Goal: Information Seeking & Learning: Learn about a topic

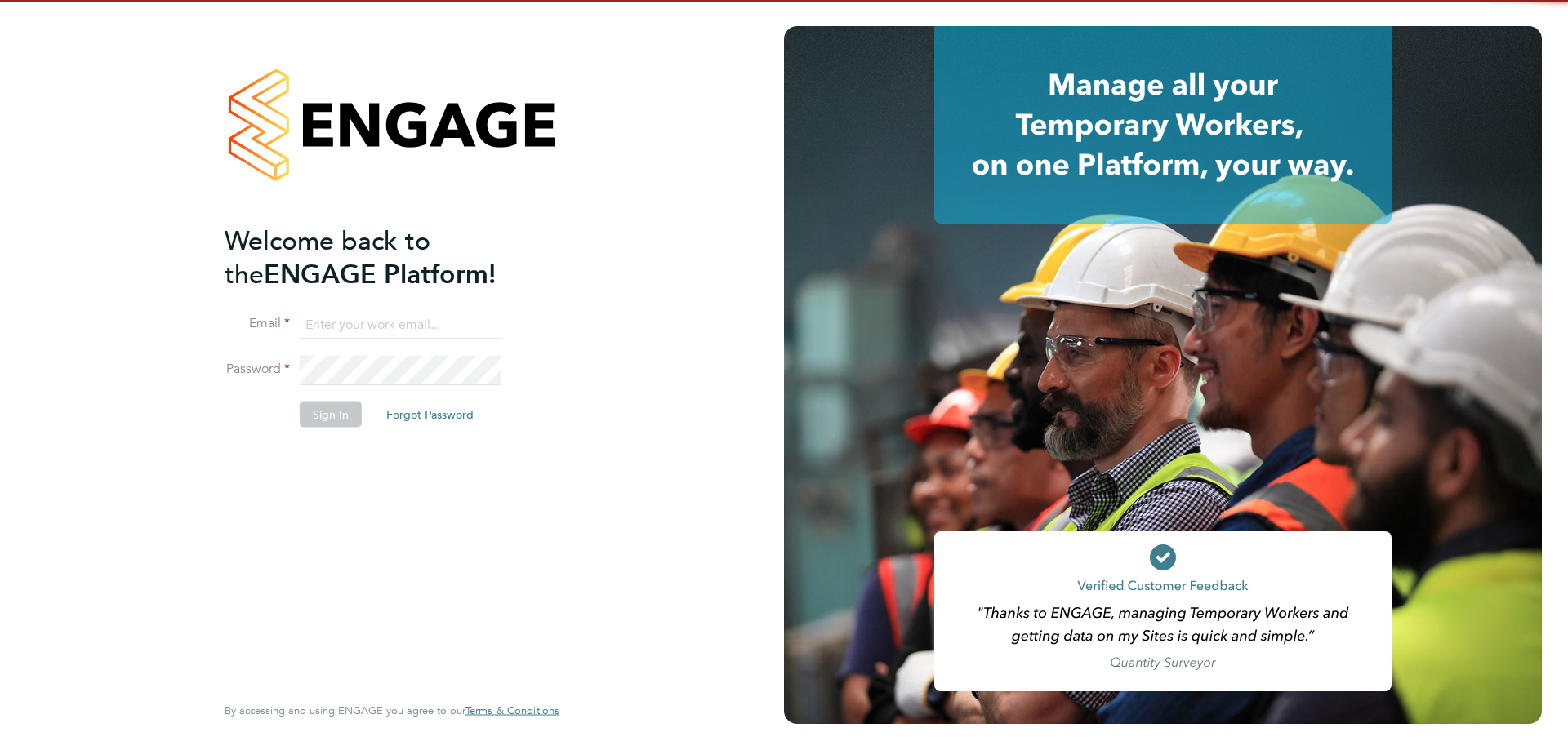
type input "d.fry@oandb.co.uk"
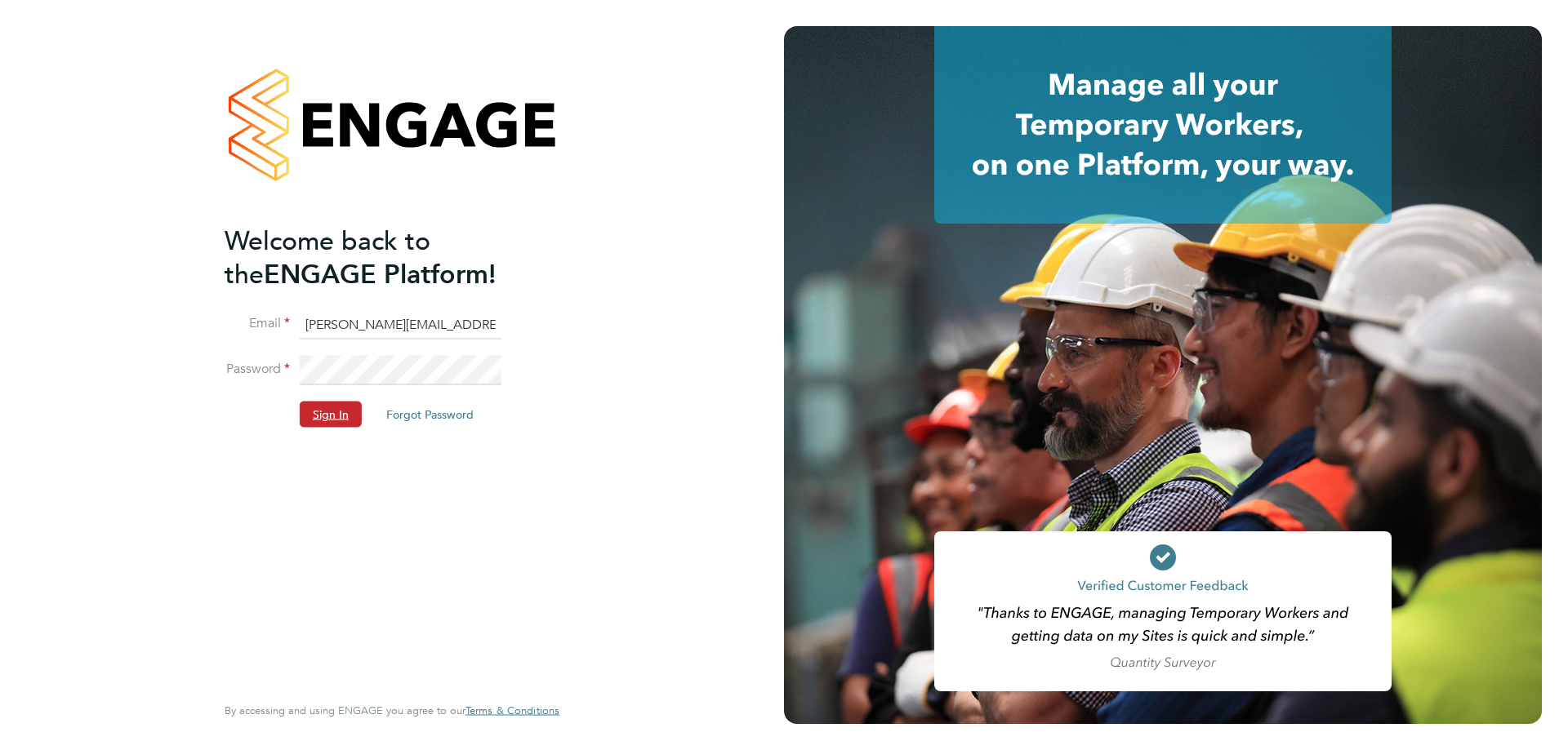
click at [321, 411] on button "Sign In" at bounding box center [331, 414] width 62 height 26
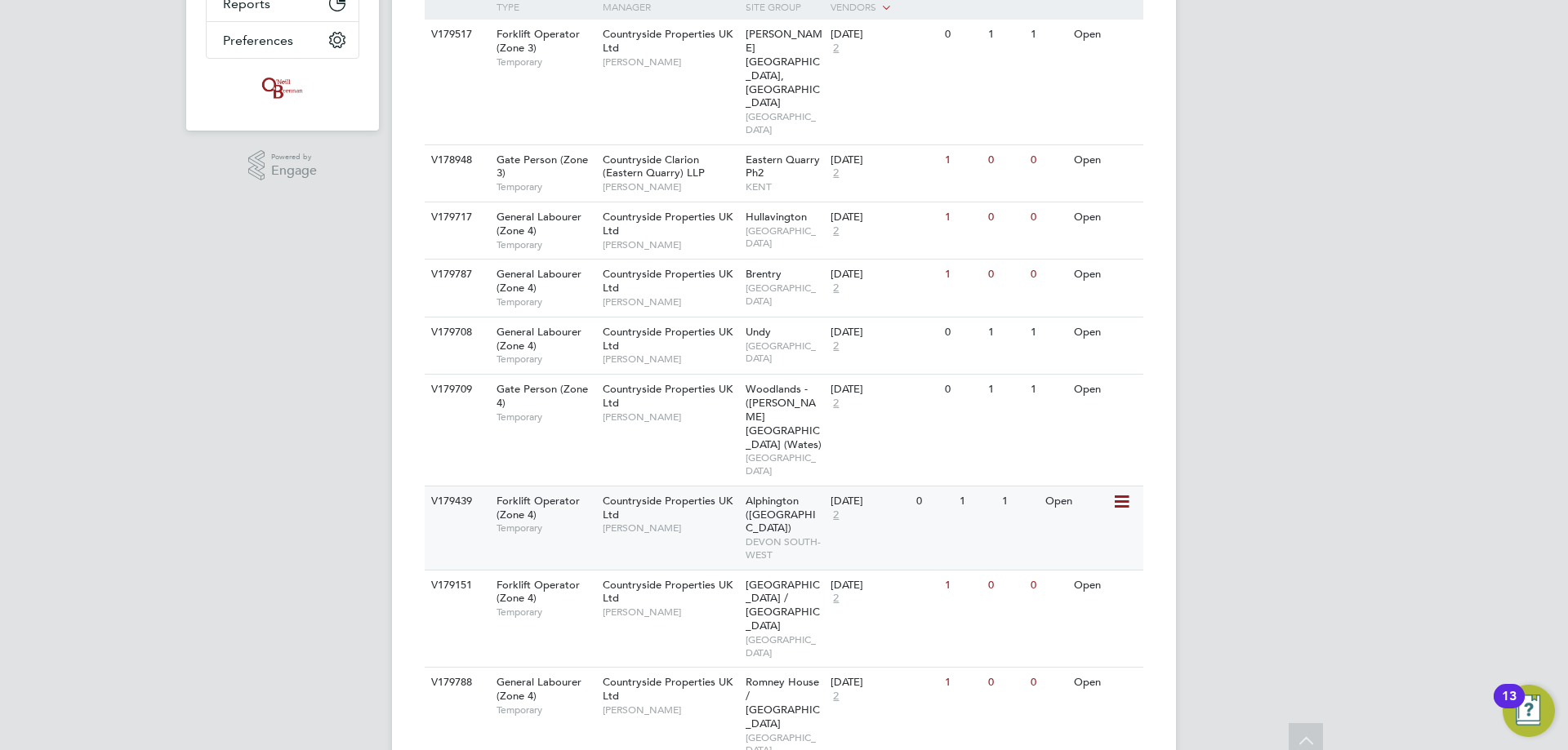
scroll to position [409, 0]
click at [793, 578] on span "[GEOGRAPHIC_DATA] / [GEOGRAPHIC_DATA]" at bounding box center [782, 605] width 75 height 55
drag, startPoint x: 472, startPoint y: 478, endPoint x: 340, endPoint y: 478, distance: 132.0
click at [340, 478] on div "DF Dan Fry Notifications 20 Applications: Network Team Members Businesses Sites…" at bounding box center [784, 305] width 1568 height 1429
click at [557, 570] on div "Forklift Operator (Zone 4) Temporary" at bounding box center [541, 598] width 115 height 56
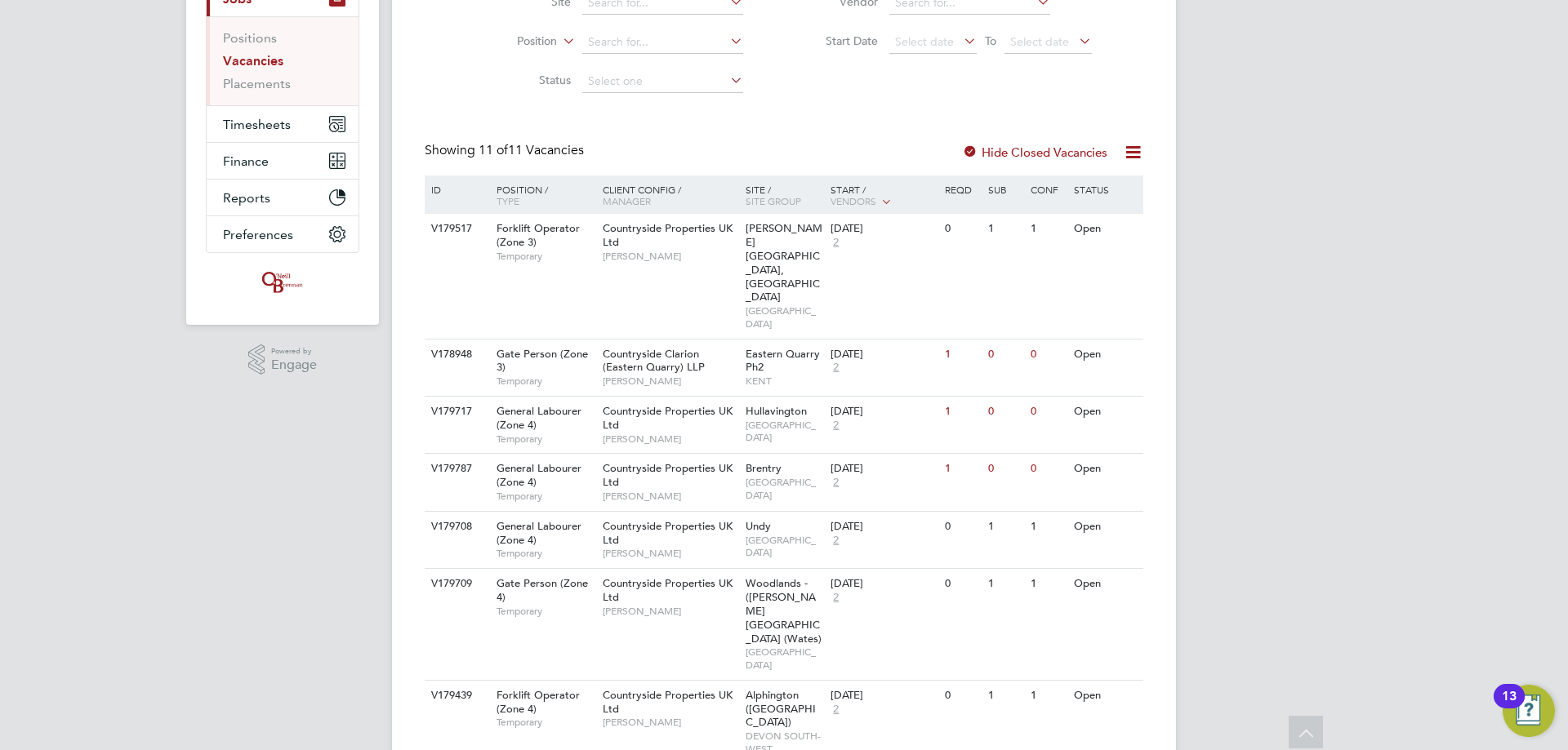
scroll to position [0, 0]
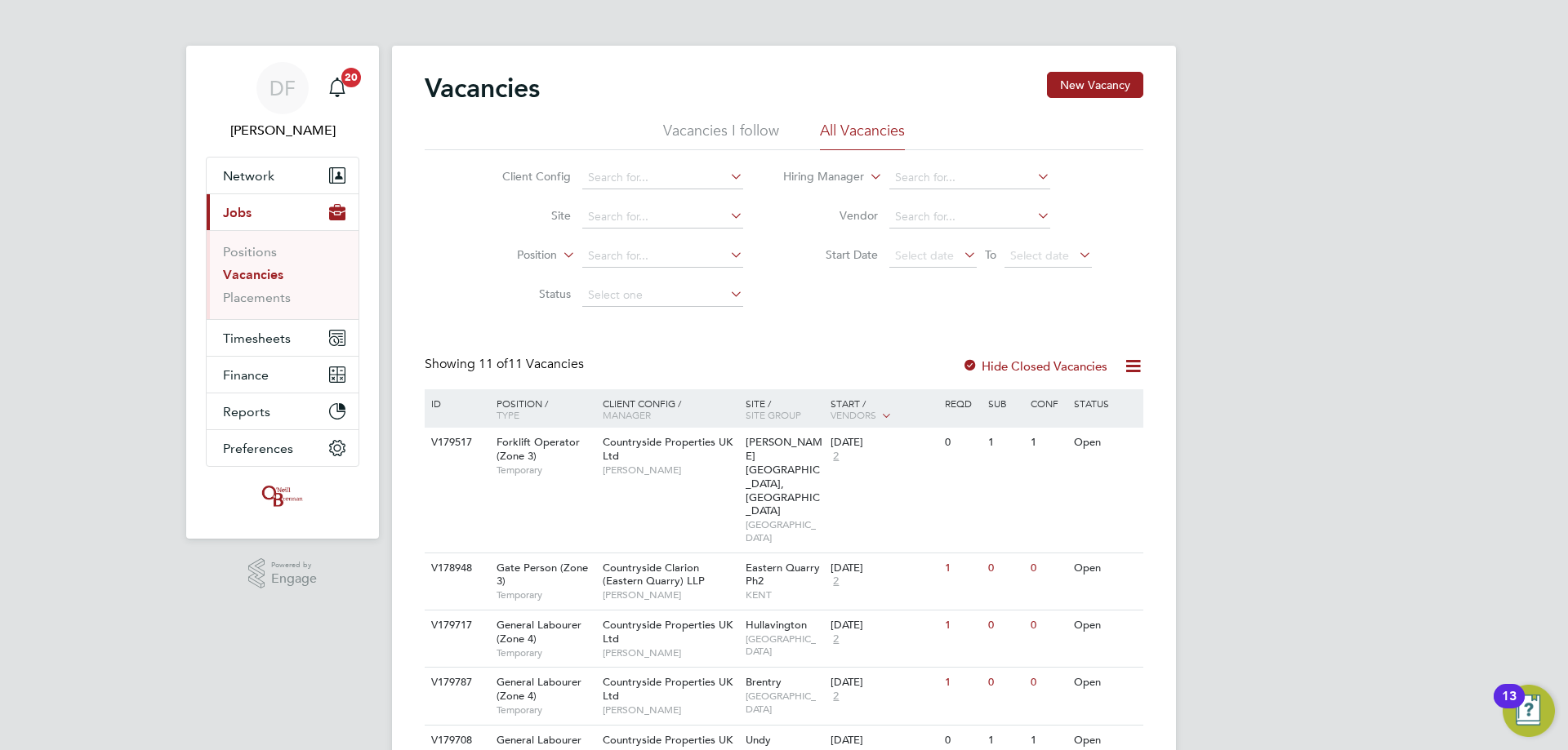
click at [1440, 125] on div "DF Dan Fry Notifications 20 Applications: Network Team Members Businesses Sites…" at bounding box center [784, 714] width 1568 height 1429
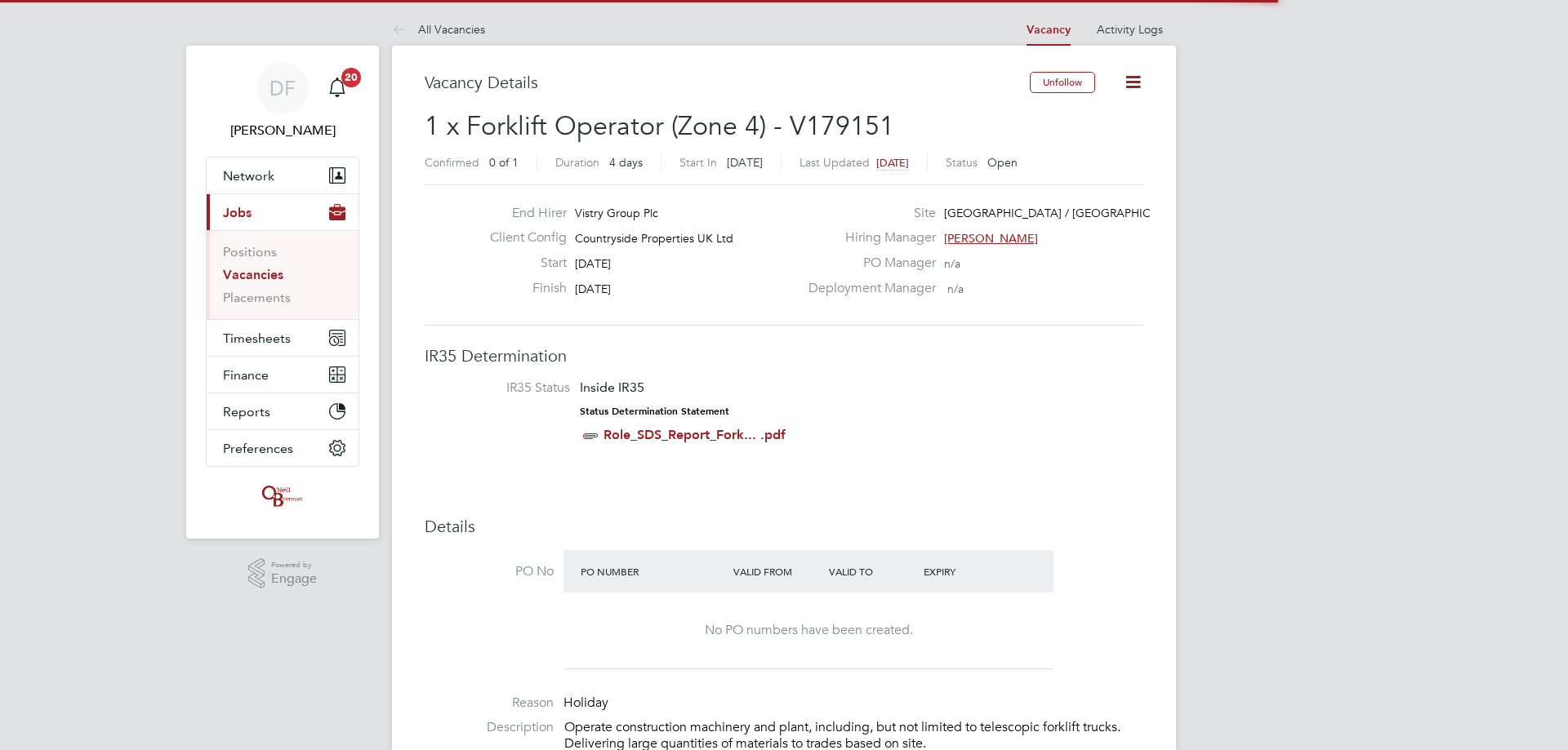
scroll to position [49, 115]
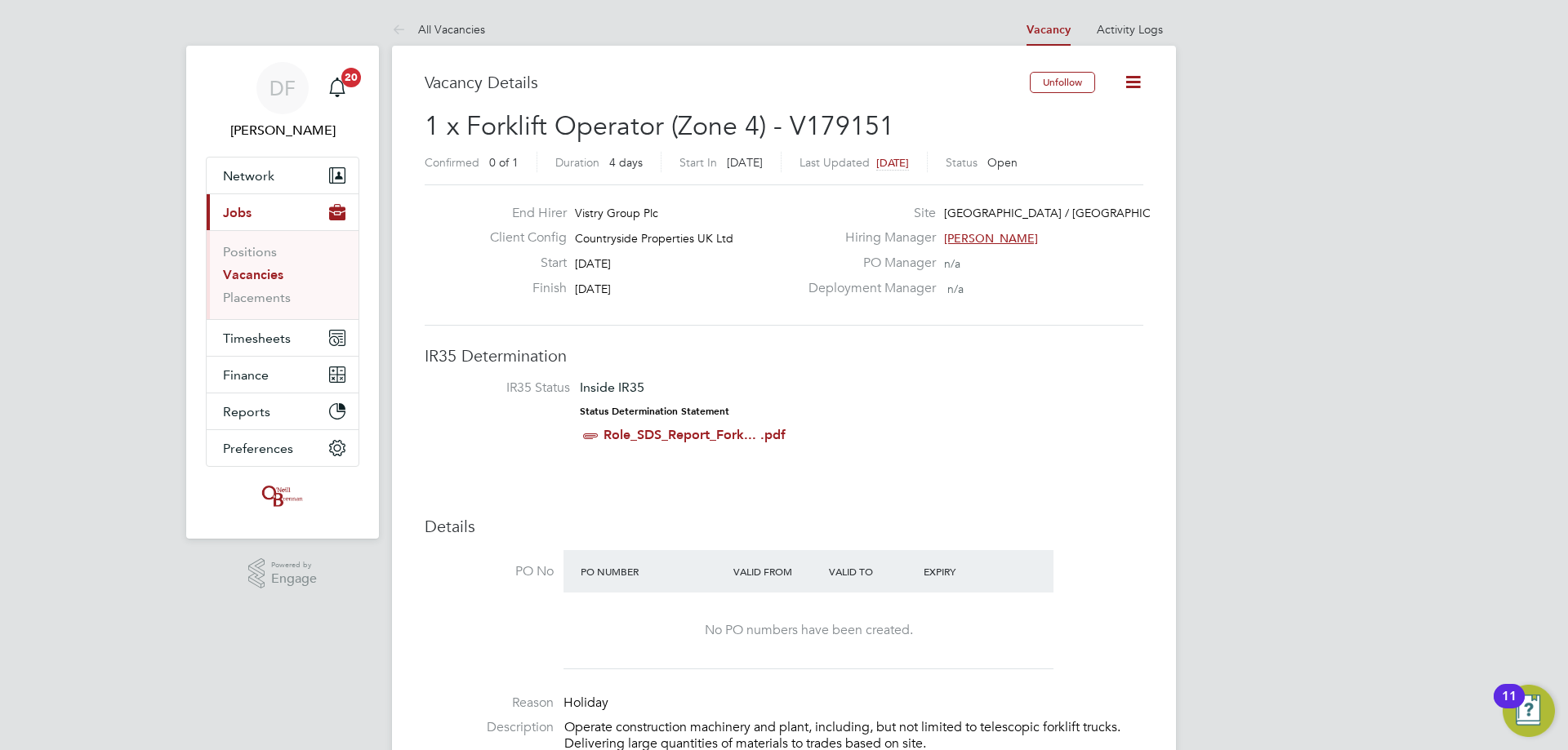
click at [887, 125] on span "1 x Forklift Operator (Zone 4) - V179151" at bounding box center [659, 126] width 470 height 32
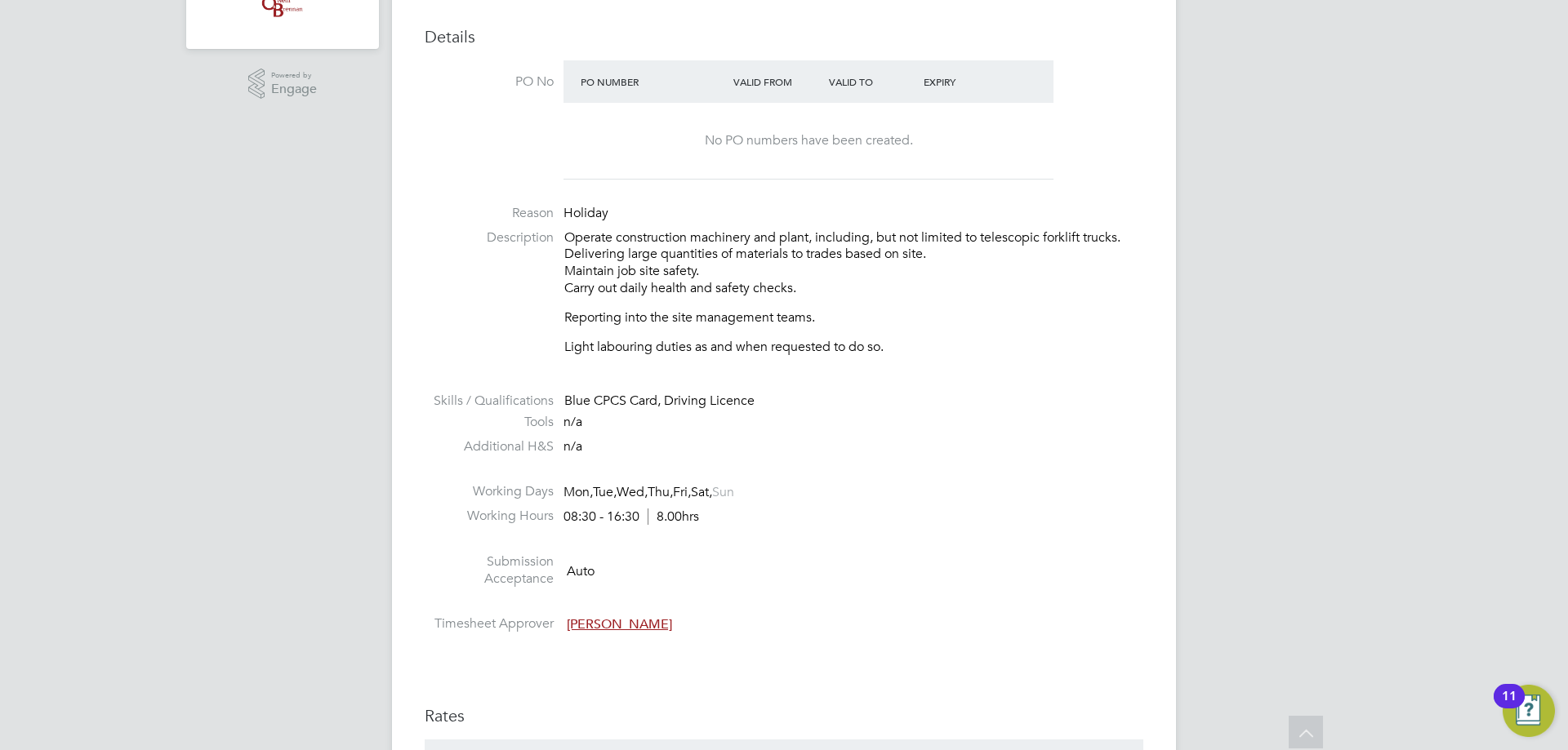
scroll to position [0, 0]
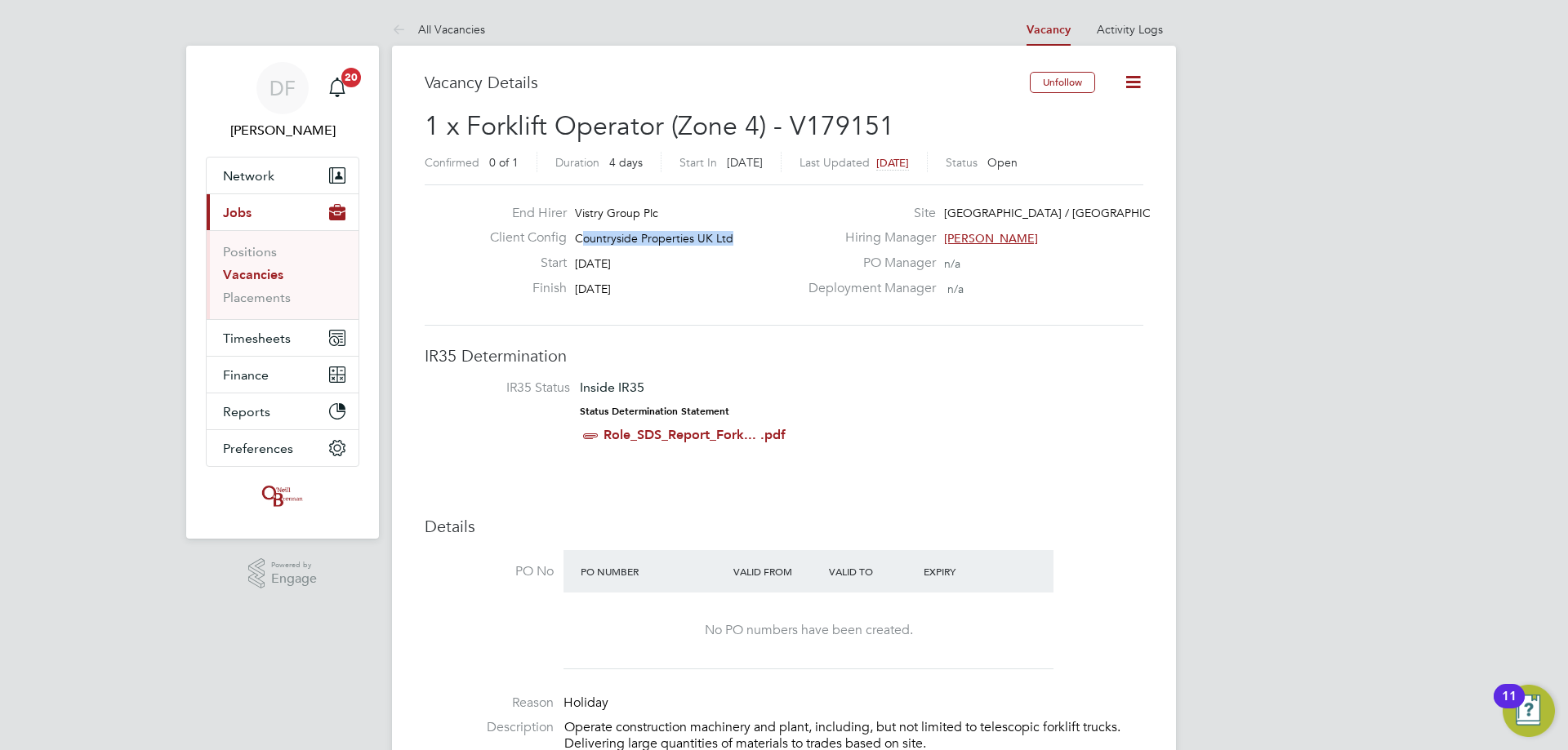
click at [640, 249] on div "Client Config Countryside Properties UK Ltd" at bounding box center [638, 242] width 321 height 25
